Goal: Task Accomplishment & Management: Manage account settings

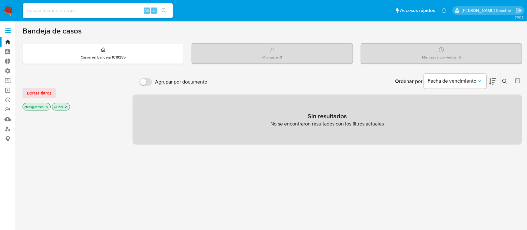
click at [8, 25] on label at bounding box center [8, 30] width 16 height 13
click at [0, 0] on input "checkbox" at bounding box center [0, 0] width 0 height 0
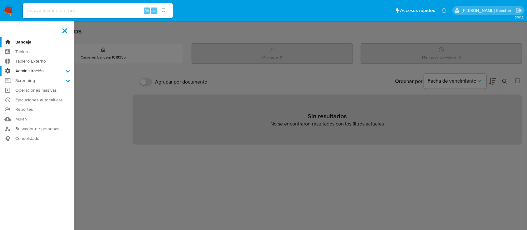
click at [43, 70] on label "Administración" at bounding box center [37, 71] width 74 height 10
click at [0, 0] on input "Administración" at bounding box center [0, 0] width 0 height 0
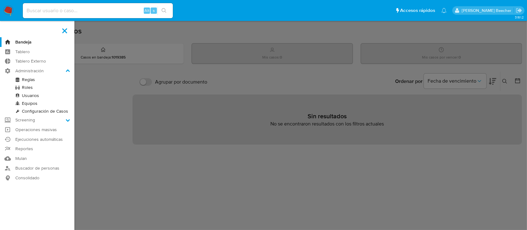
click at [24, 87] on link "Roles" at bounding box center [37, 88] width 74 height 8
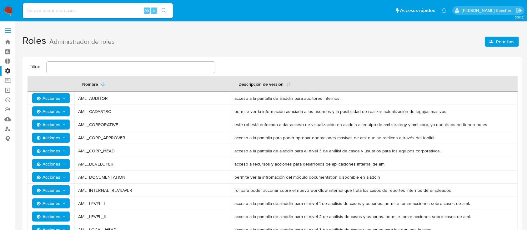
click at [9, 32] on label at bounding box center [8, 30] width 16 height 13
click at [0, 0] on input "checkbox" at bounding box center [0, 0] width 0 height 0
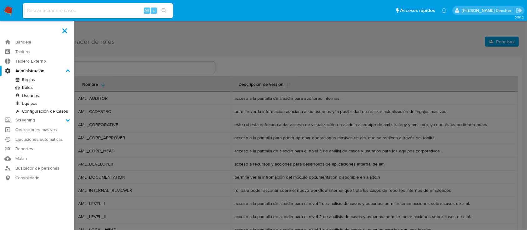
click at [34, 98] on link "Usuarios" at bounding box center [37, 96] width 74 height 8
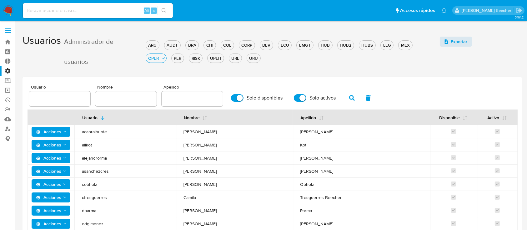
click at [80, 99] on input "text" at bounding box center [59, 99] width 61 height 8
type input "ctresguerres"
click at [155, 46] on div "ARG" at bounding box center [152, 45] width 13 height 6
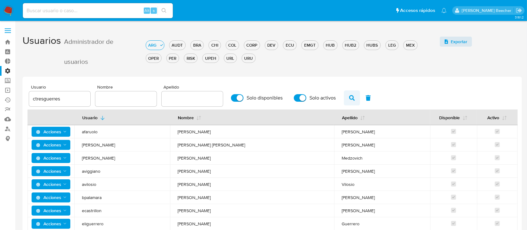
click at [350, 95] on icon "button" at bounding box center [352, 98] width 6 height 6
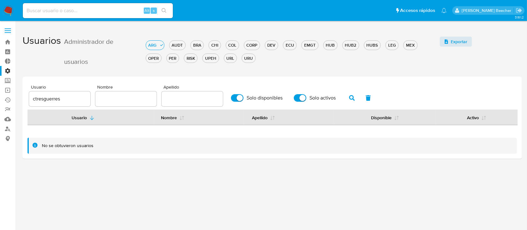
click at [82, 96] on input "ctresguerres" at bounding box center [59, 99] width 61 height 8
click at [130, 102] on input "text" at bounding box center [125, 99] width 61 height 8
type input "camila"
click at [351, 99] on icon "button" at bounding box center [352, 98] width 6 height 6
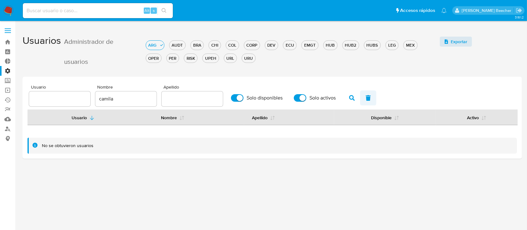
click at [369, 99] on icon "button" at bounding box center [368, 98] width 5 height 6
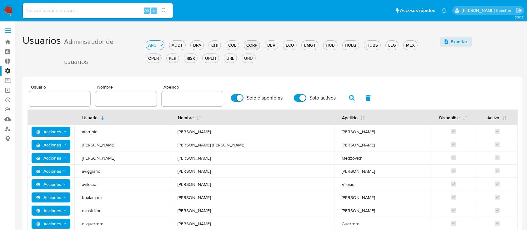
click at [253, 45] on div "CORP" at bounding box center [252, 45] width 16 height 6
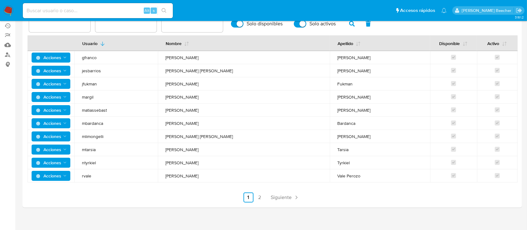
scroll to position [78, 0]
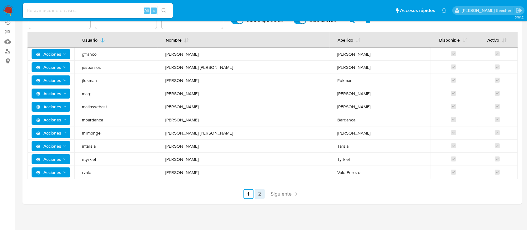
click at [258, 194] on link "2" at bounding box center [260, 194] width 10 height 10
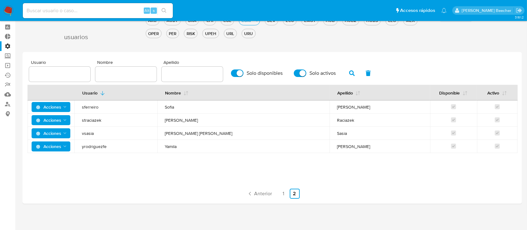
scroll to position [0, 0]
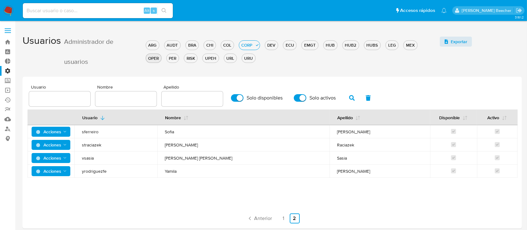
click at [149, 59] on div "OPER" at bounding box center [153, 58] width 15 height 6
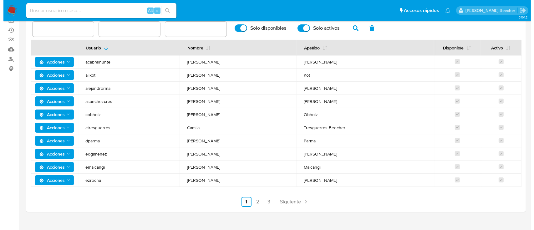
scroll to position [78, 0]
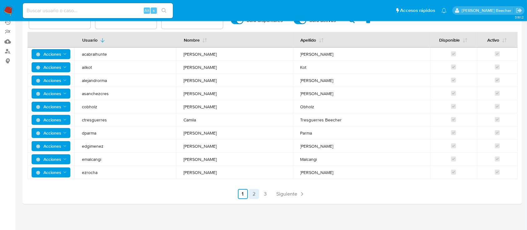
click at [251, 194] on link "2" at bounding box center [254, 194] width 10 height 10
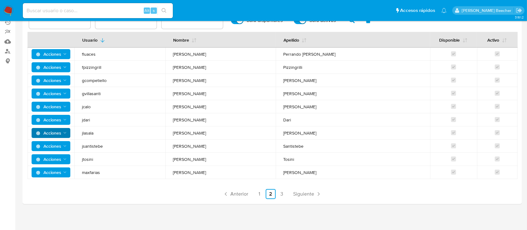
click at [63, 134] on icon "Acciones" at bounding box center [65, 132] width 5 height 5
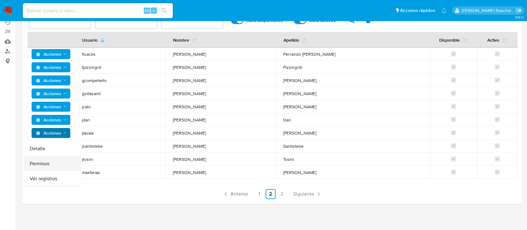
click at [59, 161] on button "Permisos" at bounding box center [52, 163] width 56 height 15
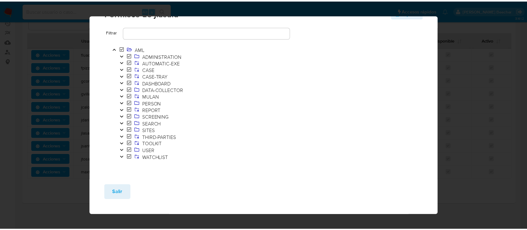
scroll to position [0, 0]
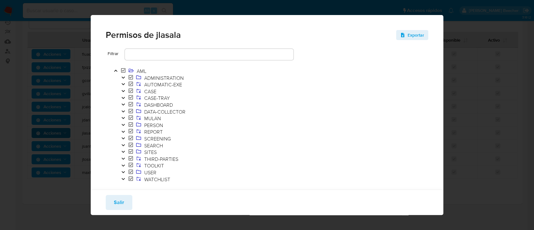
click at [460, 56] on div "Permisos de jlasala Exportar Filtrar AML ADMINISTRATION AUTOMATIC-EXE CASE CASE…" at bounding box center [267, 115] width 534 height 230
click at [112, 202] on button "Salir" at bounding box center [119, 202] width 27 height 15
